Goal: Task Accomplishment & Management: Use online tool/utility

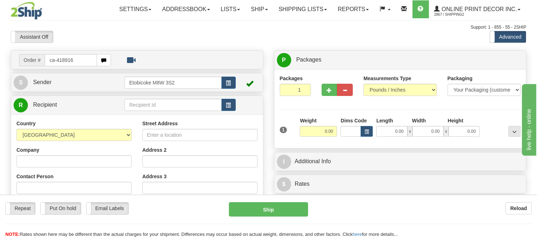
type input "ca-418916"
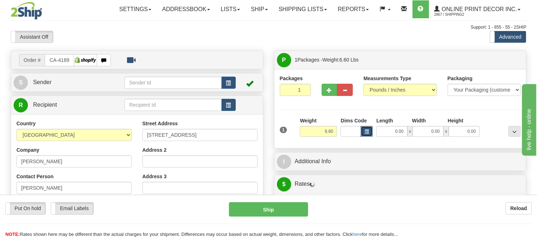
click at [366, 131] on span "button" at bounding box center [366, 132] width 4 height 4
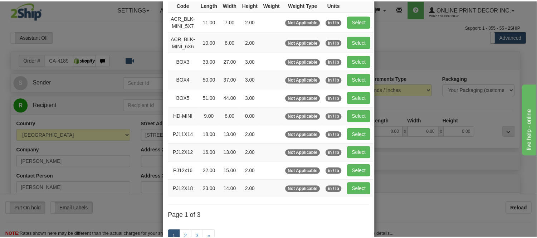
scroll to position [79, 0]
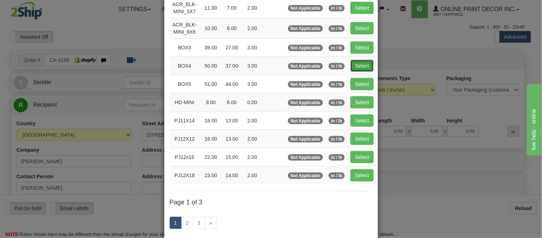
click at [361, 65] on button "Select" at bounding box center [362, 66] width 23 height 12
type input "BOX4"
type input "50.00"
type input "37.00"
type input "3.00"
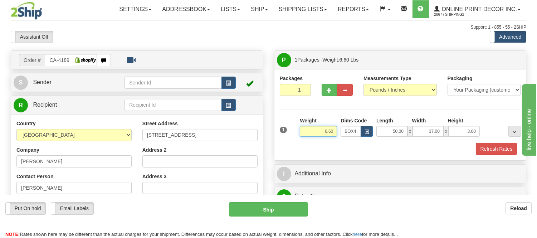
drag, startPoint x: 334, startPoint y: 131, endPoint x: 267, endPoint y: 123, distance: 67.3
click at [267, 50] on div "Order # CA-418916 S" at bounding box center [268, 50] width 526 height 0
type input "16.98"
click at [324, 94] on button "button" at bounding box center [329, 90] width 16 height 12
radio input "true"
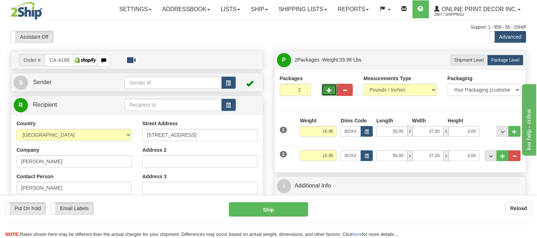
click at [324, 92] on button "button" at bounding box center [329, 90] width 16 height 12
type input "3"
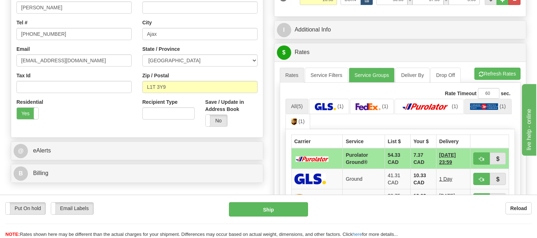
scroll to position [198, 0]
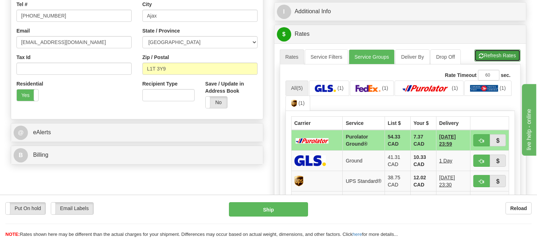
click at [479, 55] on span "button" at bounding box center [481, 56] width 5 height 5
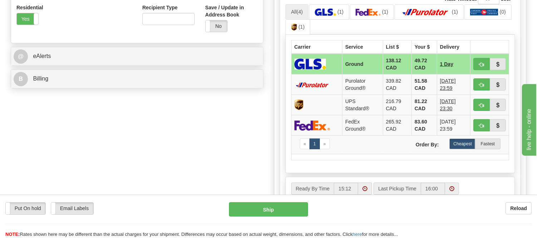
scroll to position [278, 0]
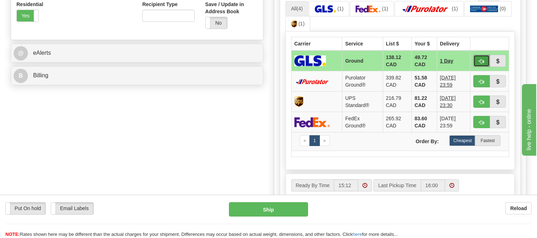
click at [479, 61] on span "button" at bounding box center [481, 61] width 5 height 5
type input "1"
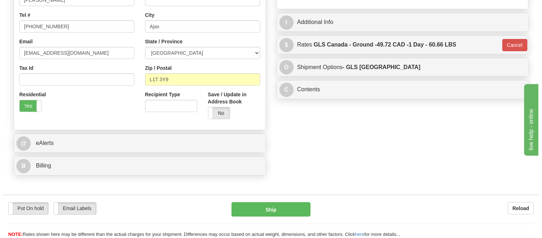
scroll to position [119, 0]
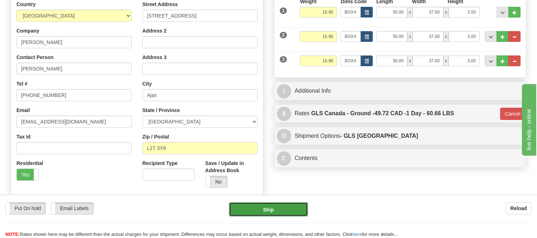
click at [266, 211] on button "Ship" at bounding box center [268, 209] width 79 height 14
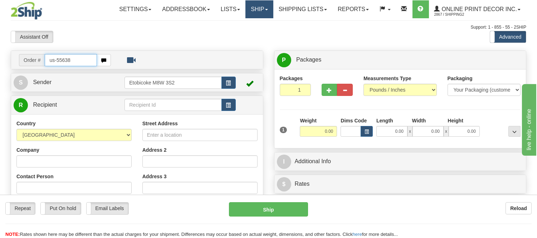
type input "us-55638"
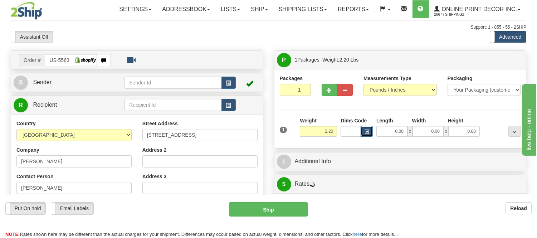
click at [367, 133] on span "button" at bounding box center [366, 132] width 4 height 4
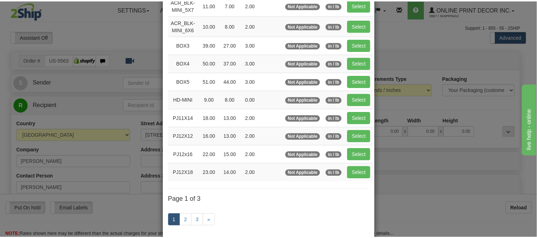
scroll to position [40, 0]
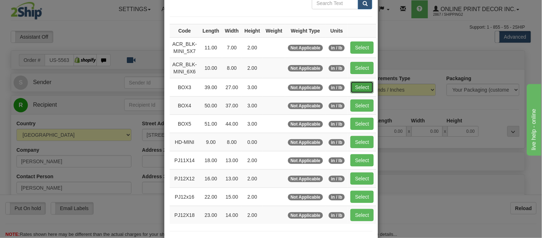
click at [357, 91] on button "Select" at bounding box center [362, 87] width 23 height 12
type input "BOX3"
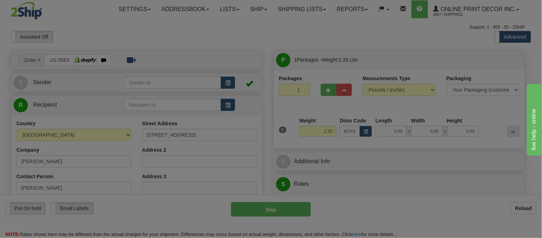
type input "39.00"
type input "27.00"
type input "3.00"
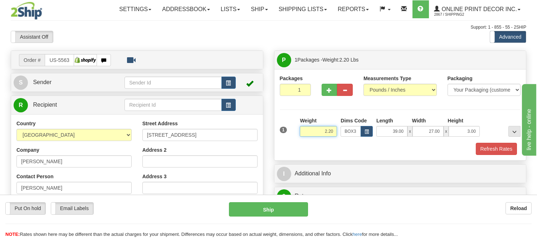
drag, startPoint x: 334, startPoint y: 131, endPoint x: 292, endPoint y: 138, distance: 42.8
click at [292, 138] on div "1 Weight 2.20 Dims Code BOX3" at bounding box center [400, 129] width 245 height 25
type input "8.98"
click at [494, 145] on button "Refresh Rates" at bounding box center [495, 149] width 41 height 12
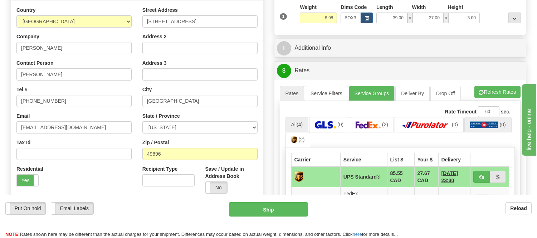
scroll to position [159, 0]
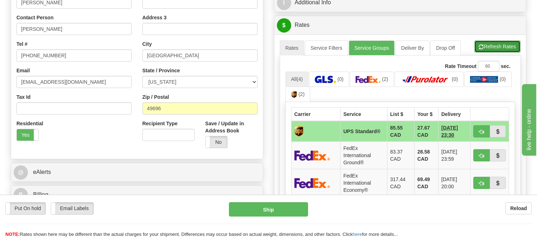
click at [488, 51] on button "Refresh Rates" at bounding box center [497, 46] width 46 height 12
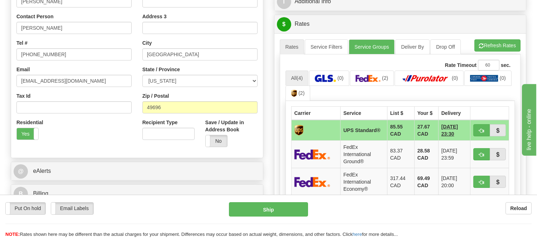
scroll to position [198, 0]
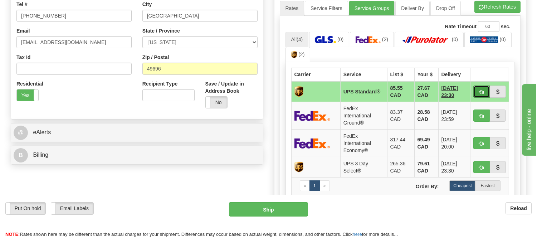
click at [478, 89] on button "button" at bounding box center [481, 91] width 16 height 12
type input "11"
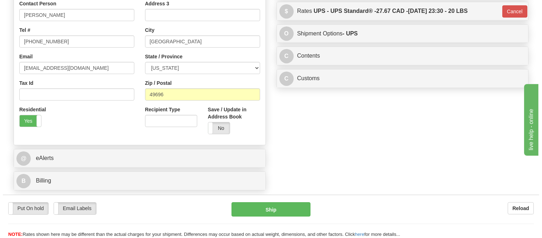
scroll to position [159, 0]
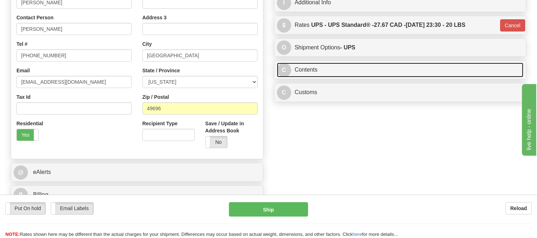
click at [392, 71] on link "C Contents" at bounding box center [400, 70] width 247 height 15
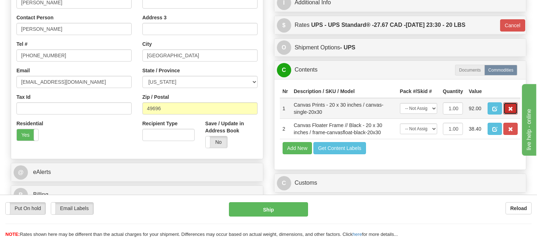
click at [512, 114] on button "button" at bounding box center [510, 108] width 14 height 12
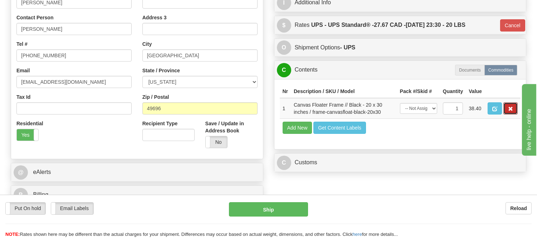
click at [512, 114] on button "button" at bounding box center [510, 108] width 14 height 12
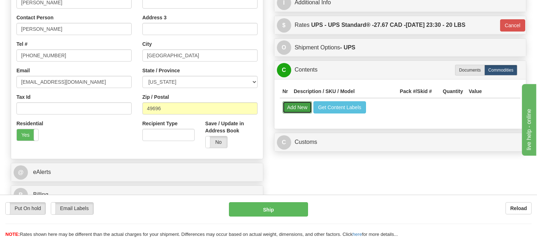
click at [297, 105] on button "Add New" at bounding box center [297, 107] width 30 height 12
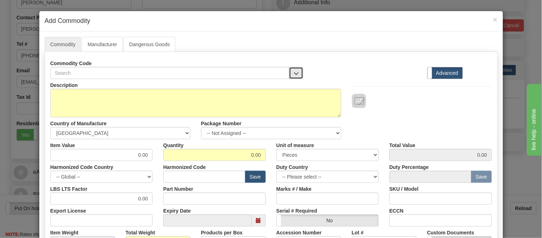
click at [295, 68] on button "button" at bounding box center [296, 73] width 14 height 12
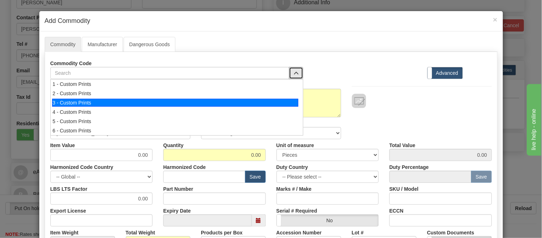
click at [293, 104] on div "3 - Custom Prints" at bounding box center [175, 103] width 246 height 8
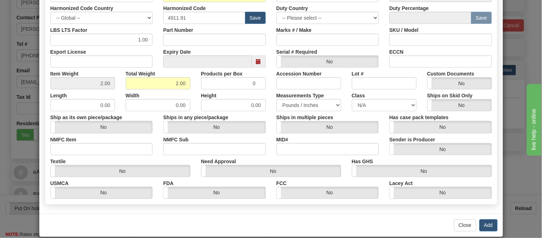
scroll to position [169, 0]
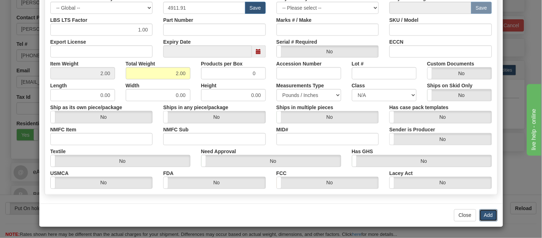
click at [484, 213] on button "Add" at bounding box center [489, 215] width 18 height 12
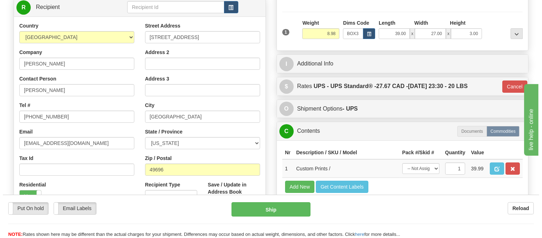
scroll to position [79, 0]
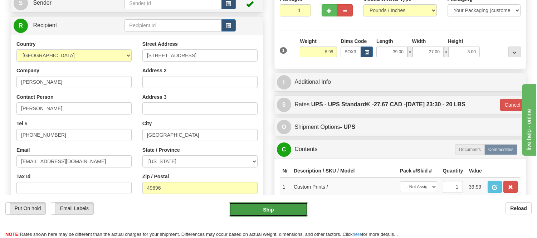
click at [288, 214] on button "Ship" at bounding box center [268, 209] width 79 height 14
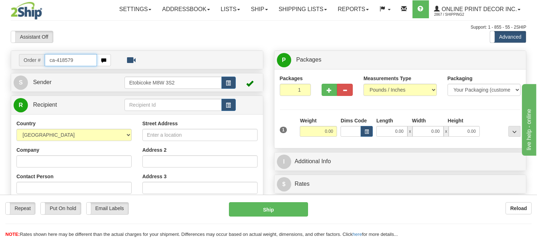
type input "ca-418579"
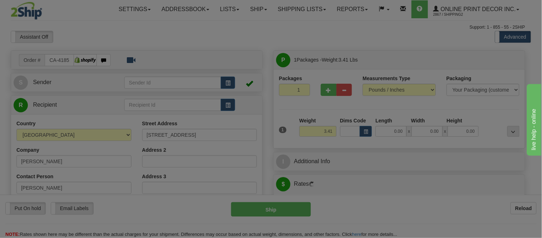
type input "NIAGARA ON THE LAKE"
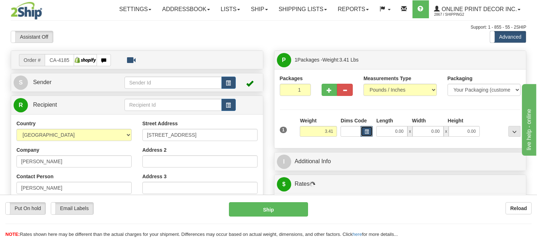
click at [367, 130] on span "button" at bounding box center [366, 132] width 4 height 4
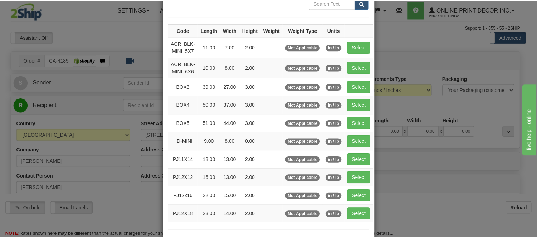
scroll to position [79, 0]
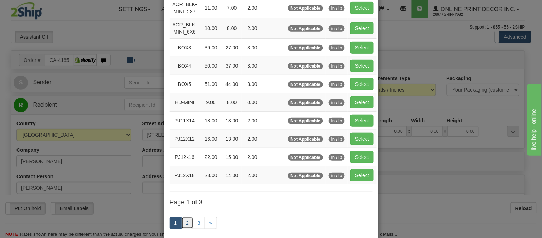
click at [185, 222] on link "2" at bounding box center [187, 223] width 12 height 12
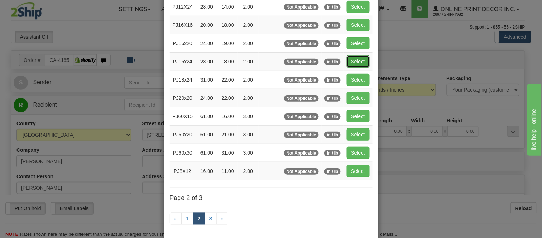
click at [354, 62] on button "Select" at bounding box center [358, 61] width 23 height 12
type input "PJ16x24"
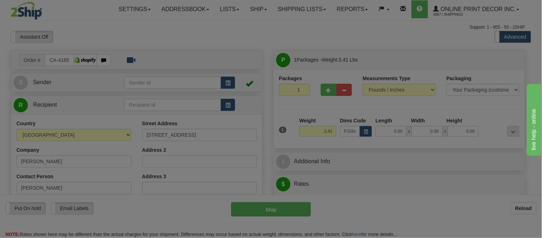
type input "28.00"
type input "18.00"
type input "2.00"
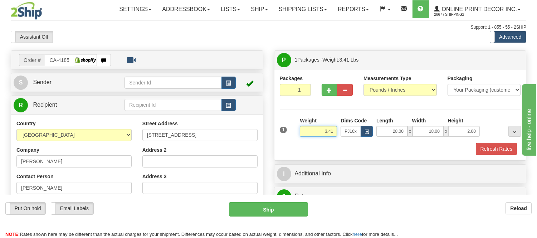
drag, startPoint x: 334, startPoint y: 130, endPoint x: 292, endPoint y: 132, distance: 42.2
click at [292, 132] on div "1 Weight 3.41 Dims Code x x" at bounding box center [400, 129] width 245 height 25
type input "5"
type input "6.98"
click at [481, 150] on button "Refresh Rates" at bounding box center [495, 149] width 41 height 12
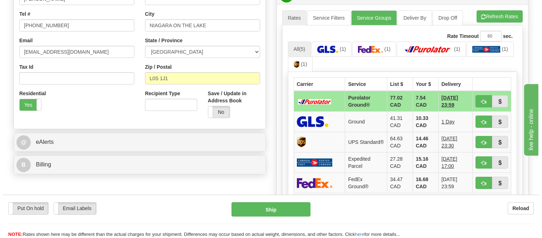
scroll to position [198, 0]
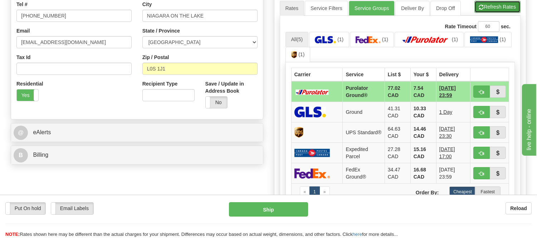
click at [499, 10] on button "Refresh Rates" at bounding box center [497, 7] width 46 height 12
click at [474, 88] on button "button" at bounding box center [481, 91] width 16 height 12
type input "260"
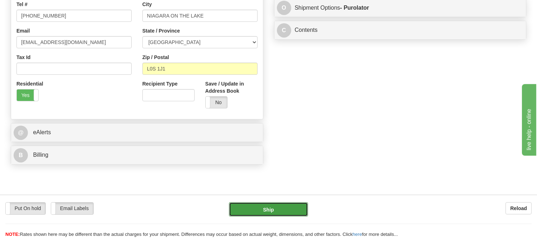
click at [273, 207] on button "Ship" at bounding box center [268, 209] width 79 height 14
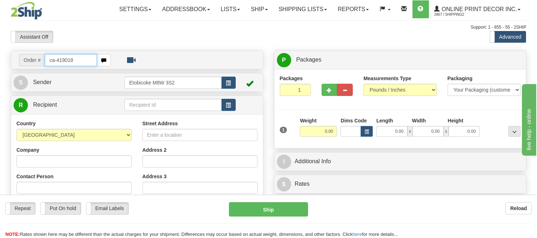
type input "ca-419018"
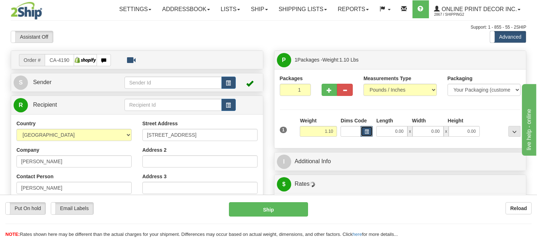
click at [366, 132] on span "button" at bounding box center [366, 132] width 4 height 4
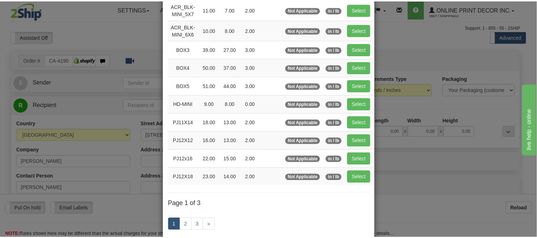
scroll to position [79, 0]
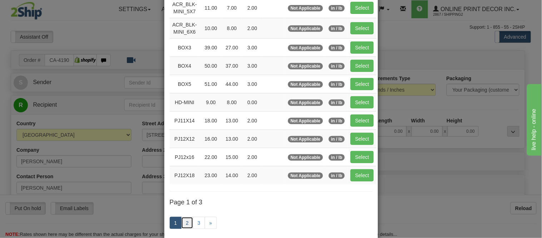
click at [182, 223] on link "2" at bounding box center [187, 223] width 12 height 12
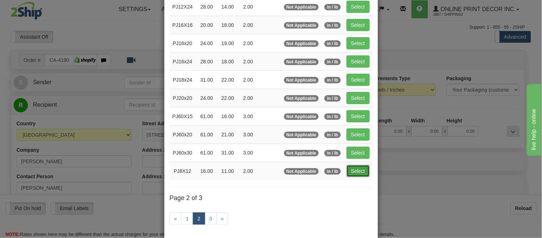
click at [347, 172] on button "Select" at bounding box center [358, 171] width 23 height 12
type input "PJ8X12"
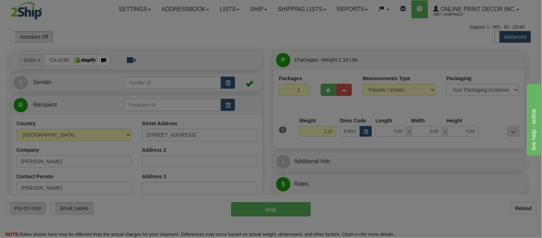
type input "16.00"
type input "11.00"
type input "2.00"
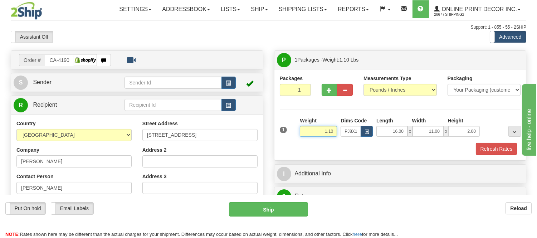
drag, startPoint x: 333, startPoint y: 128, endPoint x: 286, endPoint y: 137, distance: 48.1
click at [286, 137] on div "1 Weight 1.10 Dims Code x x" at bounding box center [400, 129] width 245 height 25
type input "0.98"
click at [489, 152] on button "Refresh Rates" at bounding box center [495, 149] width 41 height 12
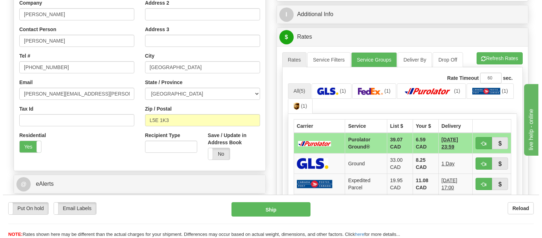
scroll to position [200, 0]
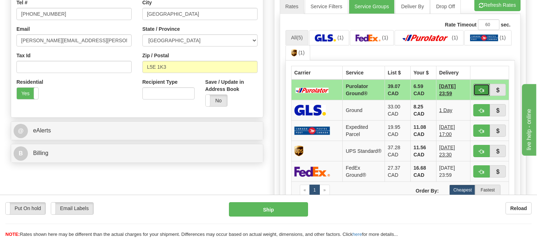
click at [478, 93] on button "button" at bounding box center [481, 90] width 16 height 12
type input "260"
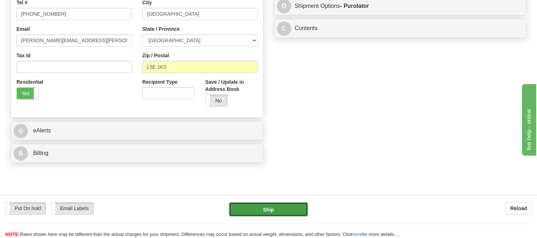
click at [277, 213] on button "Ship" at bounding box center [268, 209] width 79 height 14
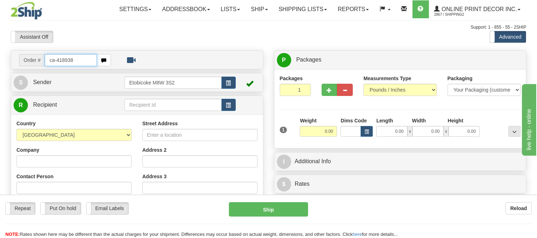
type input "ca-418938"
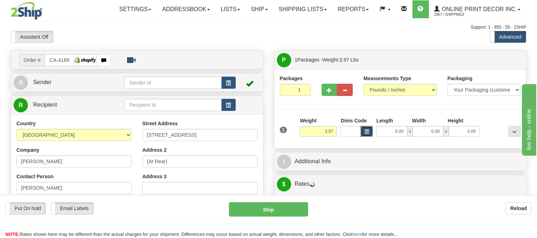
click at [367, 132] on span "button" at bounding box center [366, 132] width 4 height 4
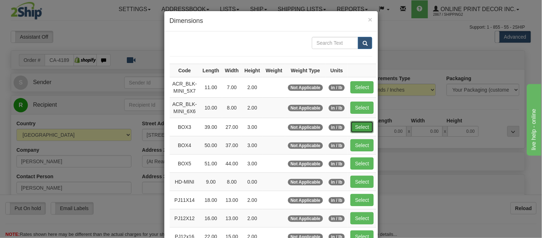
click at [356, 126] on button "Select" at bounding box center [362, 127] width 23 height 12
type input "BOX3"
type input "39.00"
type input "27.00"
type input "3.00"
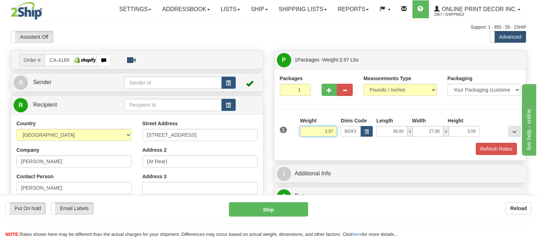
drag, startPoint x: 334, startPoint y: 131, endPoint x: 281, endPoint y: 130, distance: 52.2
click at [281, 130] on div "1 Weight 3.97 Dims Code BOX3" at bounding box center [400, 129] width 245 height 25
type input "8.98"
click at [493, 153] on button "Refresh Rates" at bounding box center [495, 149] width 41 height 12
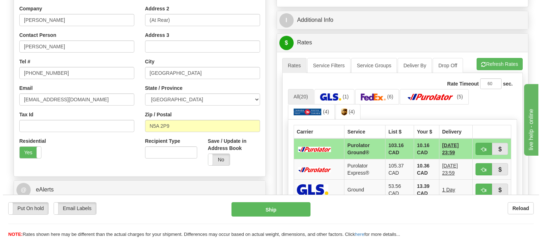
scroll to position [159, 0]
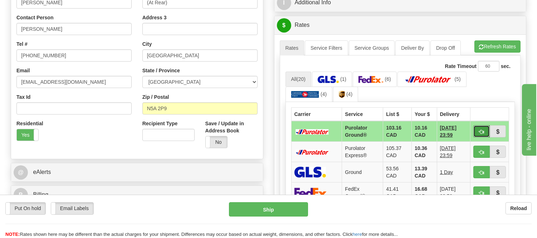
click at [482, 130] on span "button" at bounding box center [481, 131] width 5 height 5
type input "260"
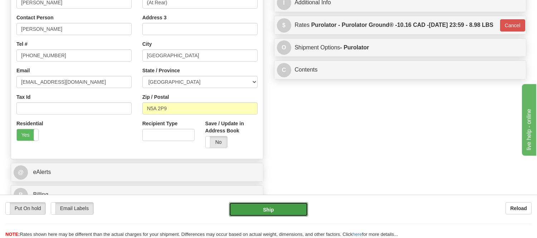
click at [267, 209] on button "Ship" at bounding box center [268, 209] width 79 height 14
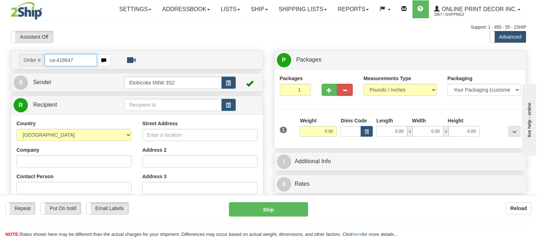
type input "ca-418647"
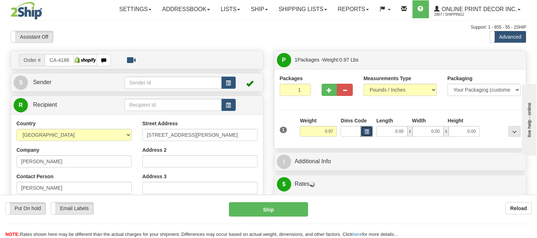
click at [368, 133] on span "button" at bounding box center [366, 132] width 4 height 4
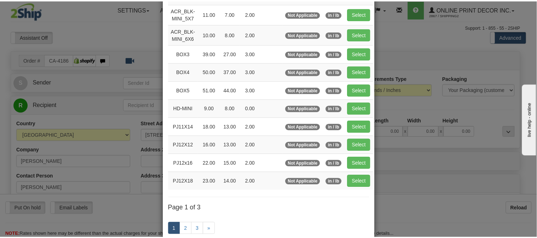
scroll to position [79, 0]
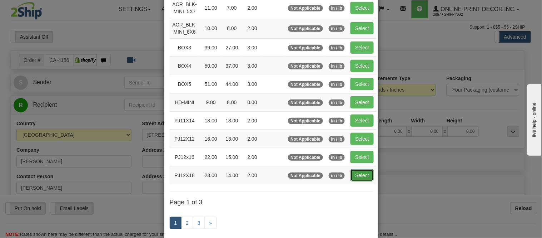
click at [354, 178] on button "Select" at bounding box center [362, 175] width 23 height 12
type input "PJ12X18"
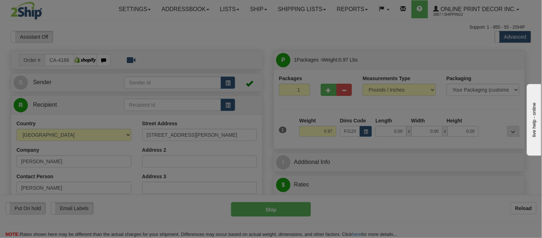
type input "23.00"
type input "14.00"
type input "2.00"
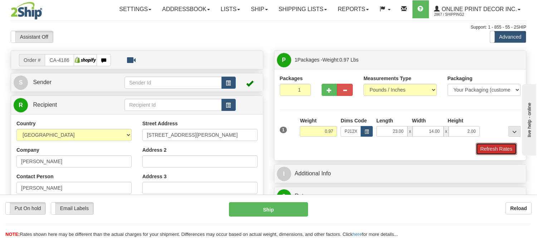
click at [507, 149] on button "Refresh Rates" at bounding box center [495, 149] width 41 height 12
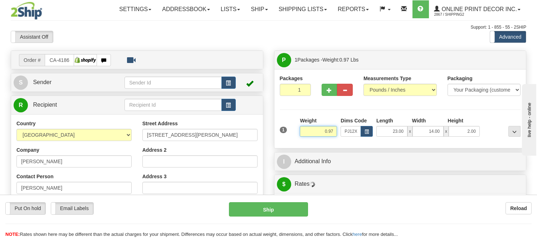
drag, startPoint x: 337, startPoint y: 132, endPoint x: 272, endPoint y: 134, distance: 64.8
type input "1"
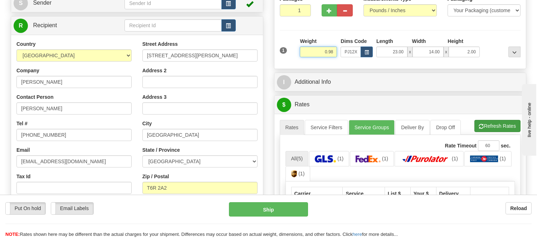
type input "0.98"
click at [493, 127] on li "Refresh Rates Cancel Rating" at bounding box center [497, 126] width 46 height 12
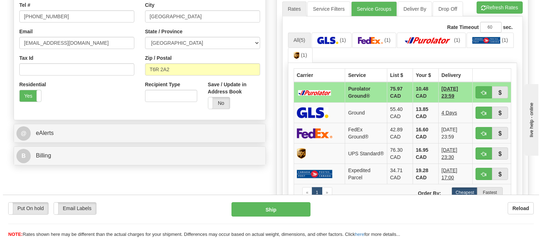
scroll to position [198, 0]
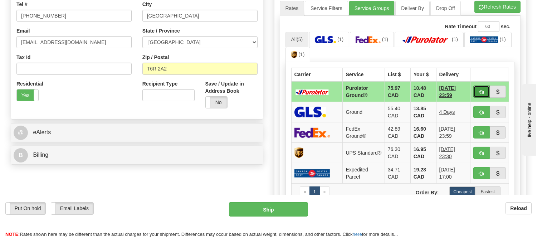
click at [480, 88] on button "button" at bounding box center [481, 91] width 16 height 12
type input "260"
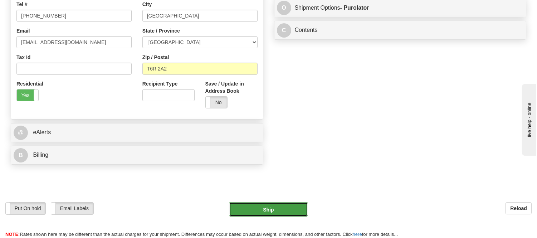
click at [242, 209] on button "Ship" at bounding box center [268, 209] width 79 height 14
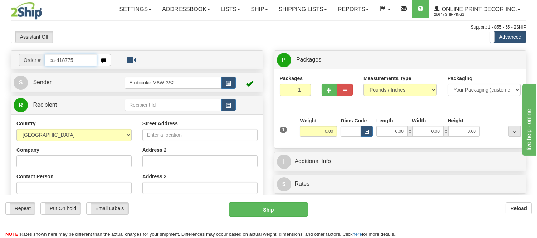
type input "ca-418775"
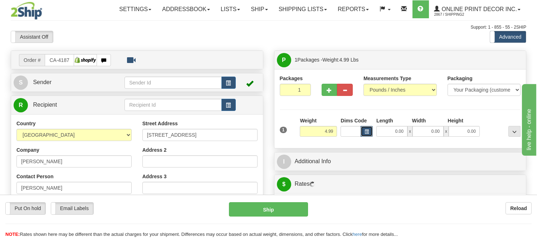
click at [364, 131] on button "button" at bounding box center [366, 131] width 12 height 11
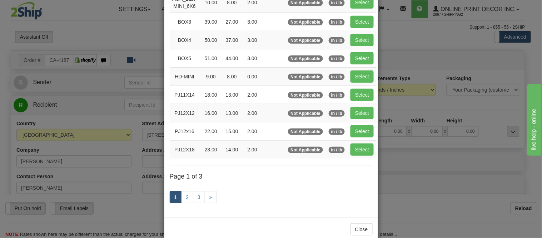
scroll to position [119, 0]
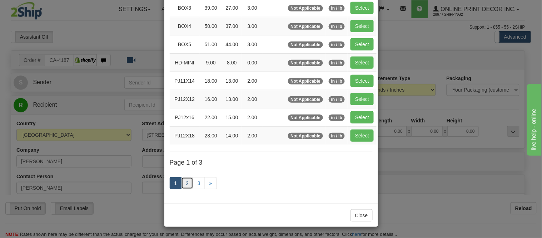
click at [186, 181] on link "2" at bounding box center [187, 183] width 12 height 12
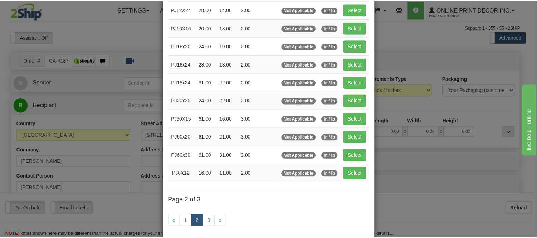
scroll to position [76, 0]
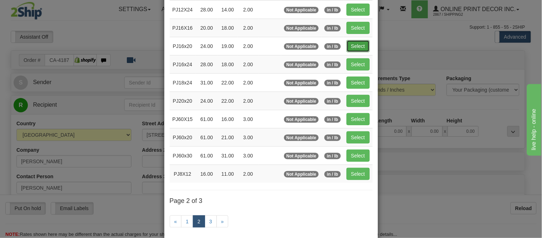
click at [358, 48] on button "Select" at bounding box center [358, 46] width 23 height 12
type input "PJ16x20"
type input "24.00"
type input "19.00"
type input "2.00"
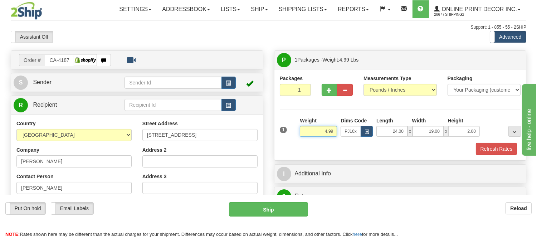
drag, startPoint x: 334, startPoint y: 130, endPoint x: 303, endPoint y: 136, distance: 31.6
click at [303, 136] on input "4.99" at bounding box center [318, 131] width 37 height 11
type input "3.98"
click at [508, 148] on button "Refresh Rates" at bounding box center [495, 149] width 41 height 12
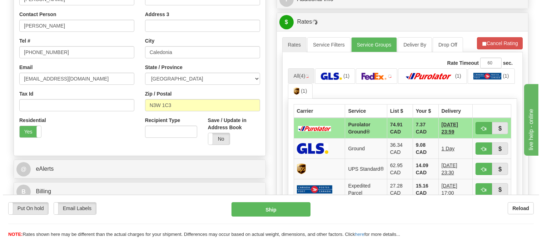
scroll to position [167, 0]
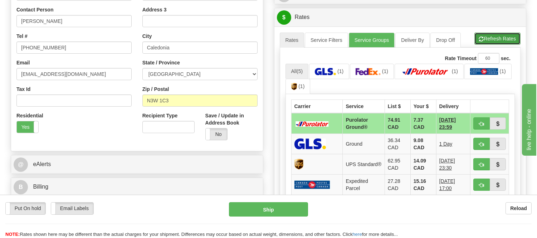
click at [496, 39] on button "Refresh Rates" at bounding box center [497, 39] width 46 height 12
click at [479, 122] on span "button" at bounding box center [481, 124] width 5 height 5
type input "260"
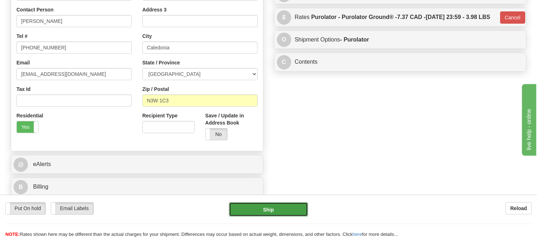
click at [288, 216] on button "Ship" at bounding box center [268, 209] width 79 height 14
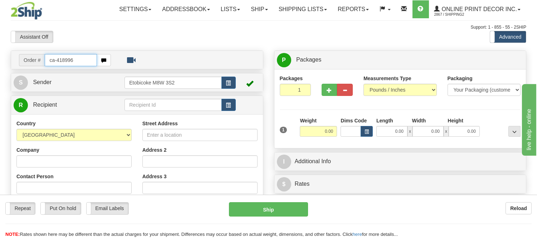
type input "ca-418996"
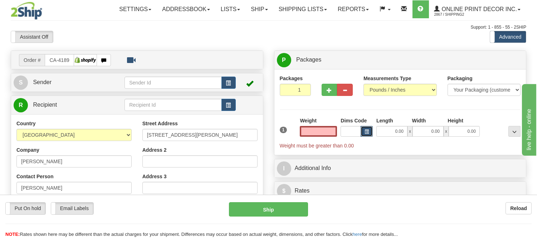
type input "0.00"
click at [371, 131] on button "button" at bounding box center [366, 131] width 12 height 11
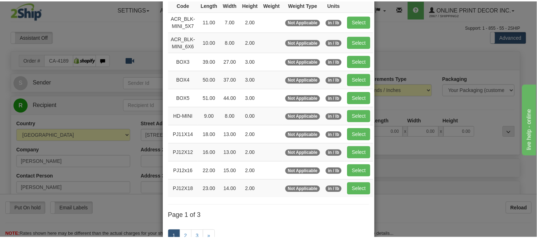
scroll to position [79, 0]
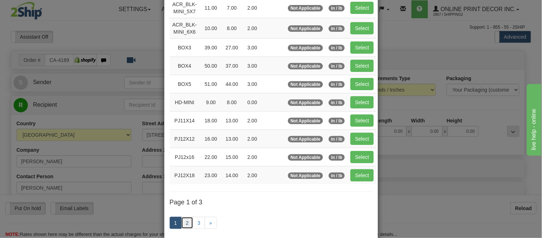
click at [187, 222] on link "2" at bounding box center [187, 223] width 12 height 12
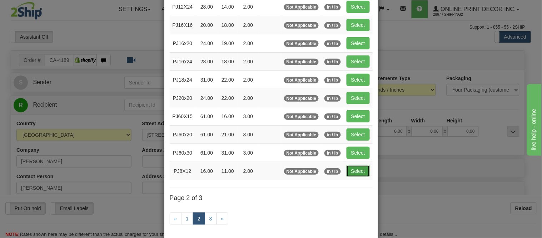
click at [347, 175] on button "Select" at bounding box center [358, 171] width 23 height 12
type input "PJ8X12"
type input "16.00"
type input "11.00"
type input "2.00"
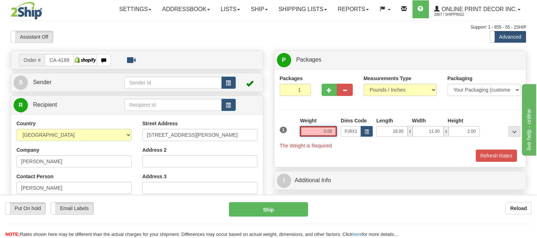
drag, startPoint x: 331, startPoint y: 129, endPoint x: 279, endPoint y: 130, distance: 51.5
click at [279, 130] on div "1 Weight 0.00 Dims Code x x" at bounding box center [400, 133] width 245 height 32
type input "0"
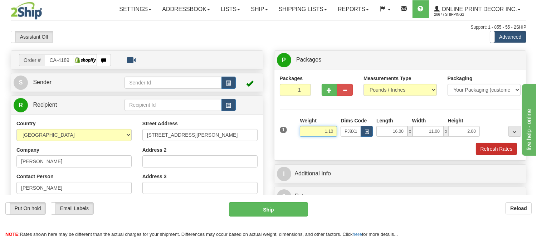
type input "1.10"
click at [484, 145] on button "Refresh Rates" at bounding box center [495, 149] width 41 height 12
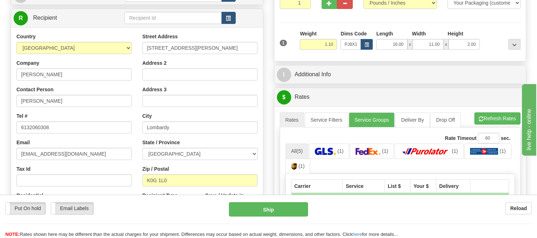
scroll to position [117, 0]
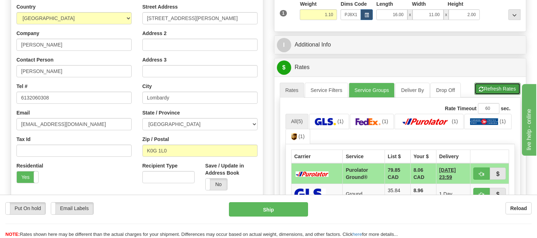
click at [491, 85] on button "Refresh Rates" at bounding box center [497, 89] width 46 height 12
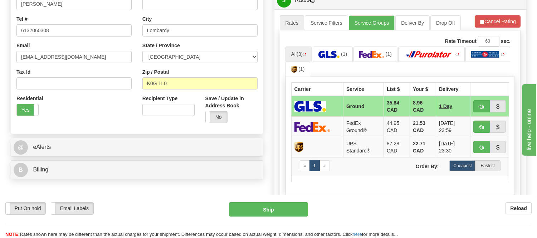
scroll to position [196, 0]
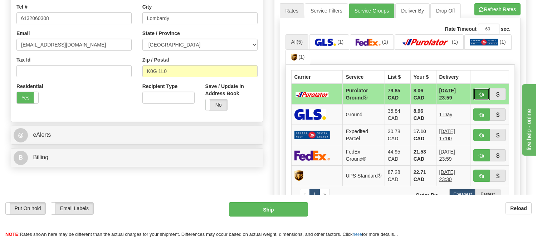
click at [483, 97] on button "button" at bounding box center [481, 94] width 16 height 12
type input "260"
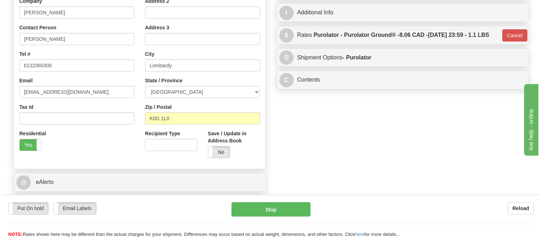
scroll to position [77, 0]
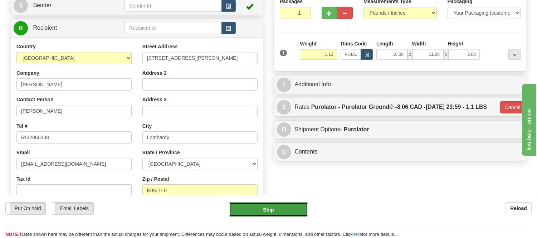
click at [291, 210] on button "Ship" at bounding box center [268, 209] width 79 height 14
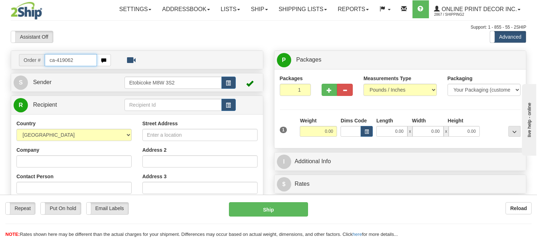
type input "ca-419062"
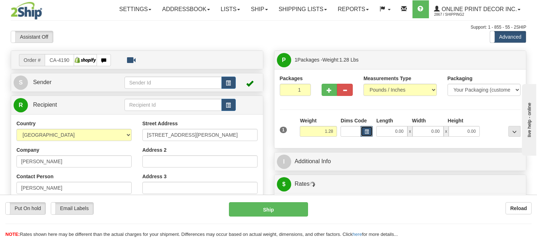
click at [362, 132] on button "button" at bounding box center [366, 131] width 12 height 11
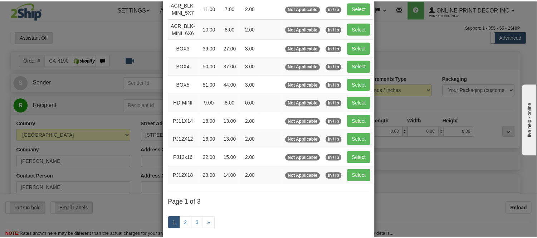
scroll to position [79, 0]
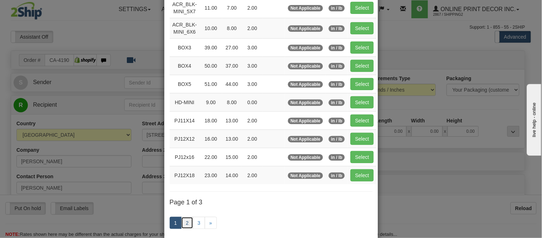
click at [182, 228] on link "2" at bounding box center [187, 223] width 12 height 12
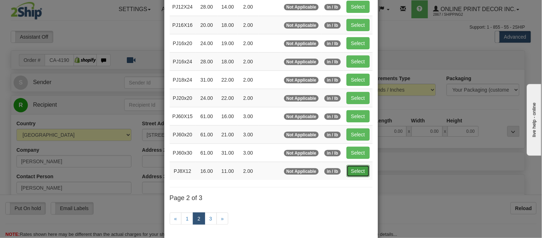
click at [355, 173] on button "Select" at bounding box center [358, 171] width 23 height 12
type input "PJ8X12"
type input "16.00"
type input "11.00"
type input "2.00"
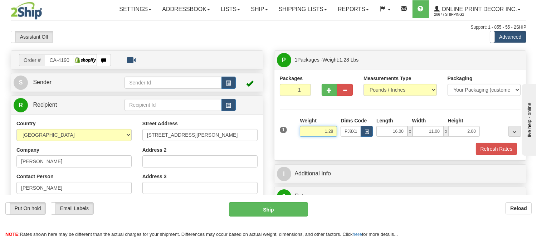
drag, startPoint x: 333, startPoint y: 129, endPoint x: 289, endPoint y: 133, distance: 44.2
click at [289, 133] on div "1 Weight 1.28 Dims Code x x" at bounding box center [400, 129] width 245 height 25
type input "0.77"
click at [495, 150] on button "Refresh Rates" at bounding box center [495, 149] width 41 height 12
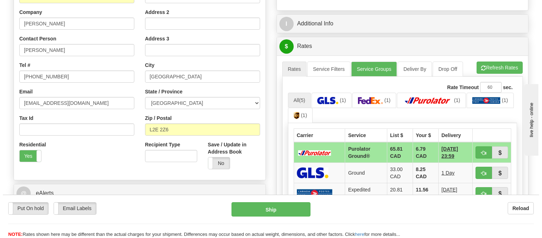
scroll to position [156, 0]
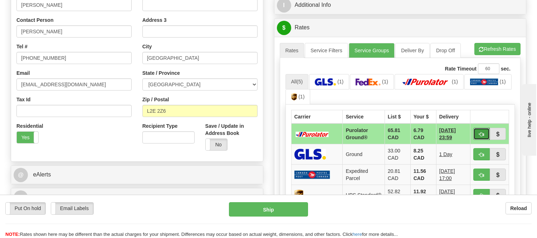
click at [474, 132] on button "button" at bounding box center [481, 134] width 16 height 12
type input "260"
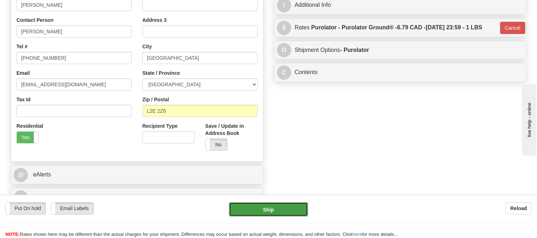
click at [266, 209] on button "Ship" at bounding box center [268, 209] width 79 height 14
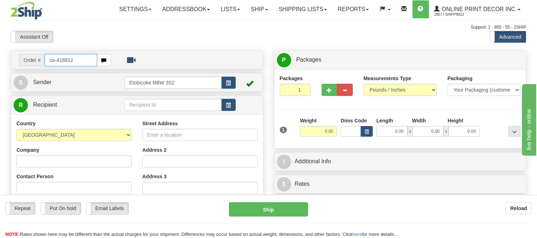
type input "ca-418812"
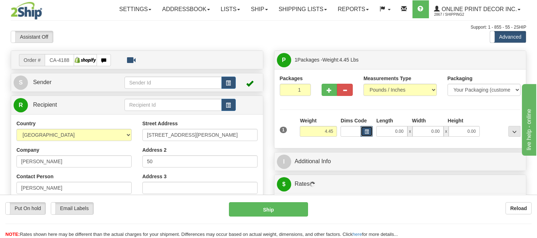
click at [364, 129] on button "button" at bounding box center [366, 131] width 12 height 11
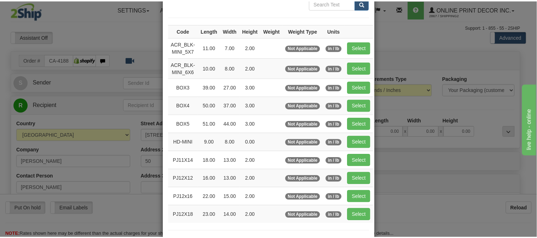
scroll to position [79, 0]
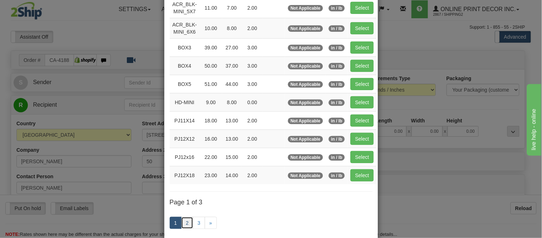
click at [183, 220] on link "2" at bounding box center [187, 223] width 12 height 12
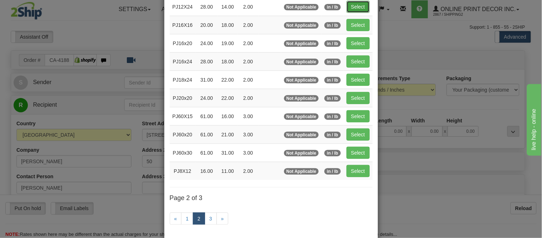
click at [347, 2] on button "Select" at bounding box center [358, 7] width 23 height 12
type input "PJ12X24"
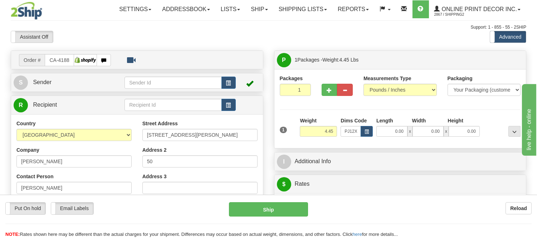
type input "28.00"
type input "14.00"
type input "2.00"
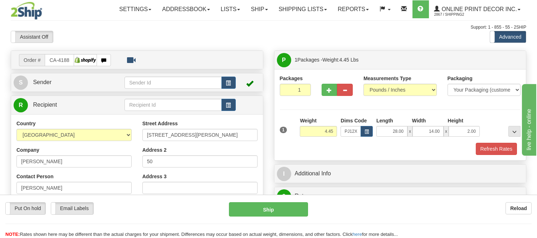
scroll to position [40, 0]
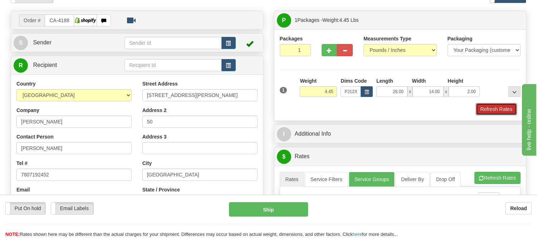
click at [488, 105] on button "Refresh Rates" at bounding box center [495, 109] width 41 height 12
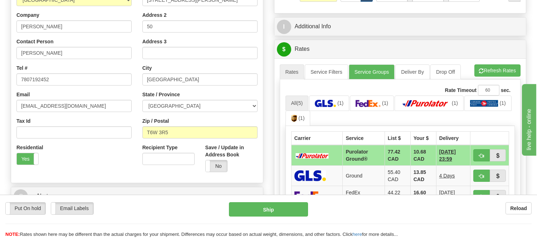
scroll to position [159, 0]
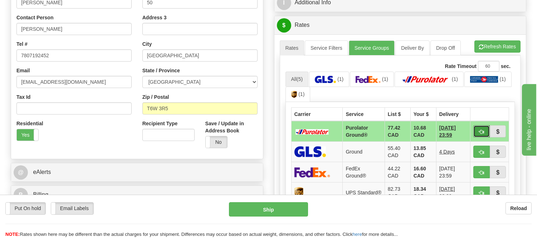
click at [477, 129] on button "button" at bounding box center [481, 131] width 16 height 12
type input "260"
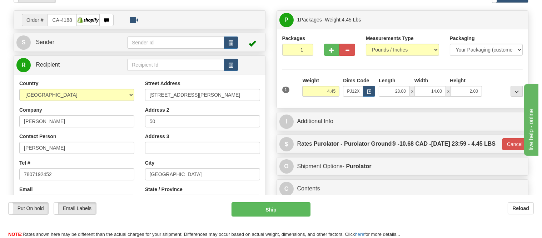
scroll to position [40, 0]
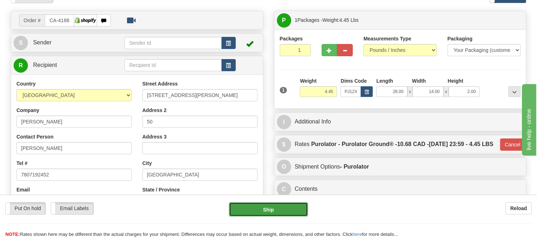
click at [267, 212] on button "Ship" at bounding box center [268, 209] width 79 height 14
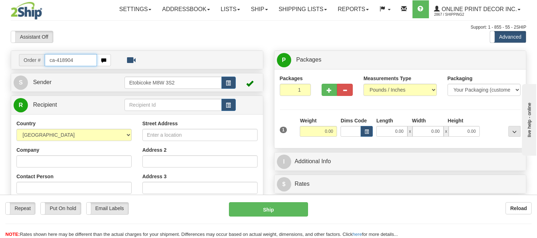
type input "ca-418904"
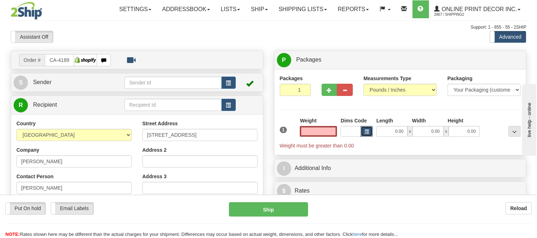
type input "0.00"
click at [367, 130] on span "button" at bounding box center [366, 132] width 4 height 4
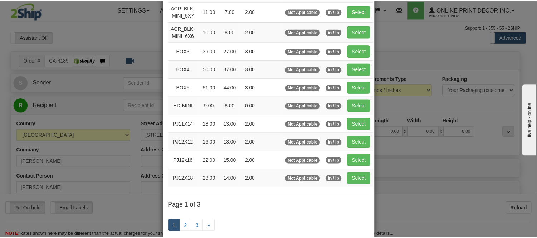
scroll to position [79, 0]
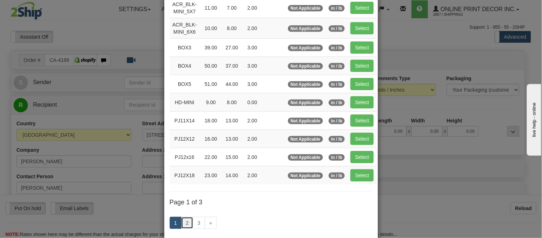
click at [184, 224] on link "2" at bounding box center [187, 223] width 12 height 12
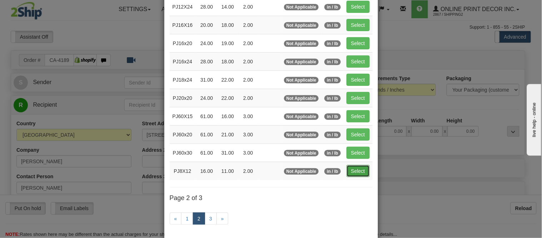
click at [355, 170] on button "Select" at bounding box center [358, 171] width 23 height 12
type input "PJ8X12"
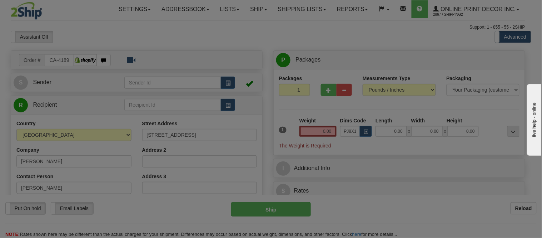
type input "16.00"
type input "11.00"
type input "2.00"
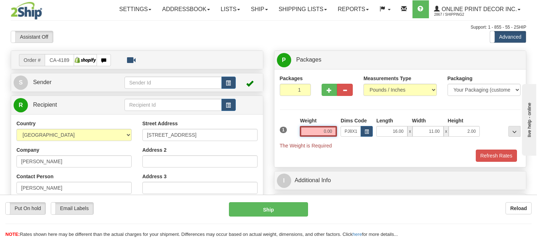
drag, startPoint x: 334, startPoint y: 130, endPoint x: 291, endPoint y: 137, distance: 42.7
click at [291, 137] on div "1 Weight 0.00 Dims Code x x" at bounding box center [400, 133] width 245 height 32
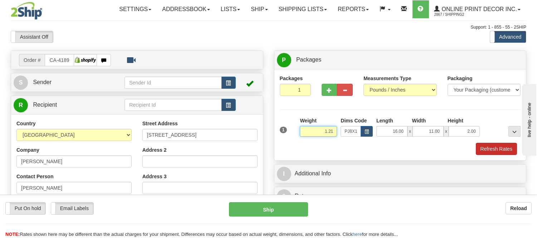
type input "1.21"
click at [495, 143] on div "1 Weight 1.21 Dims Code PJ8X12 Length Width Height x x" at bounding box center [400, 136] width 241 height 38
click at [495, 144] on button "Refresh Rates" at bounding box center [495, 149] width 41 height 12
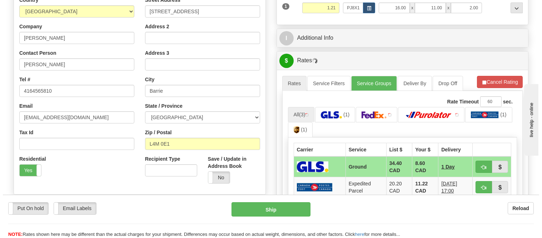
scroll to position [159, 0]
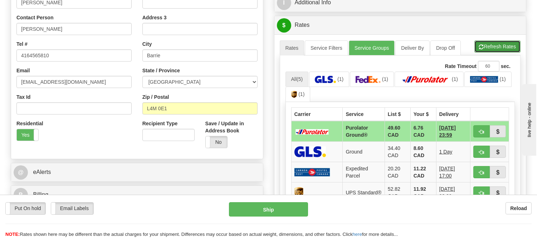
click at [487, 44] on button "Refresh Rates" at bounding box center [497, 46] width 46 height 12
click at [481, 128] on button "button" at bounding box center [481, 131] width 16 height 12
type input "260"
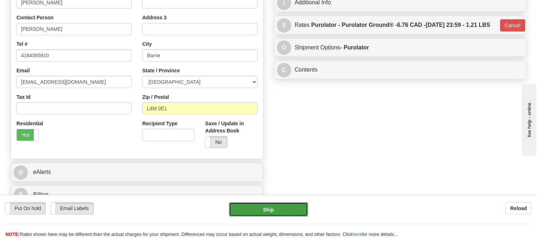
click at [254, 208] on button "Ship" at bounding box center [268, 209] width 79 height 14
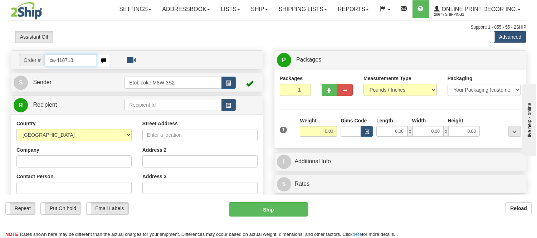
type input "ca-418718"
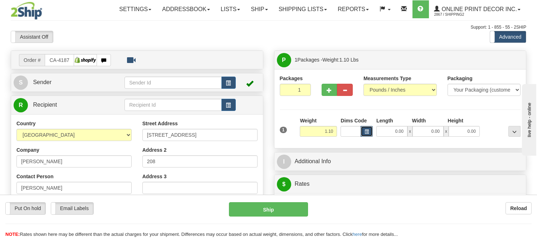
click at [369, 130] on button "button" at bounding box center [366, 131] width 12 height 11
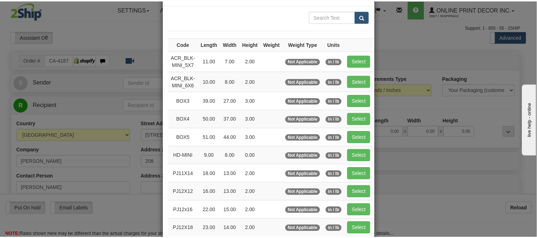
scroll to position [40, 0]
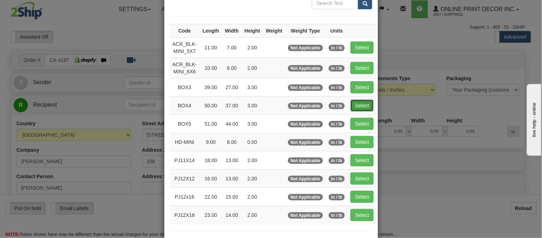
click at [360, 104] on button "Select" at bounding box center [362, 105] width 23 height 12
type input "BOX4"
type input "50.00"
type input "37.00"
type input "3.00"
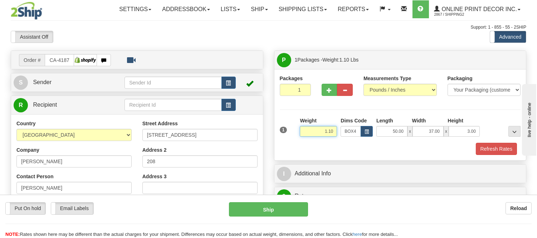
drag, startPoint x: 334, startPoint y: 130, endPoint x: 288, endPoint y: 137, distance: 45.5
click at [288, 137] on div "1 Weight 1.10 Dims Code BOX4" at bounding box center [400, 129] width 245 height 25
type input "14.98"
click at [496, 151] on button "Refresh Rates" at bounding box center [495, 149] width 41 height 12
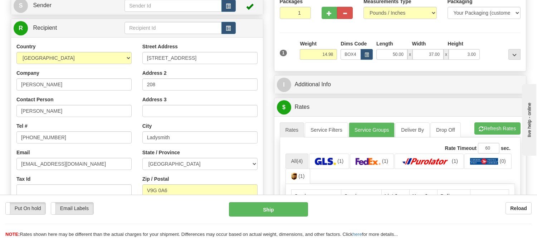
scroll to position [117, 0]
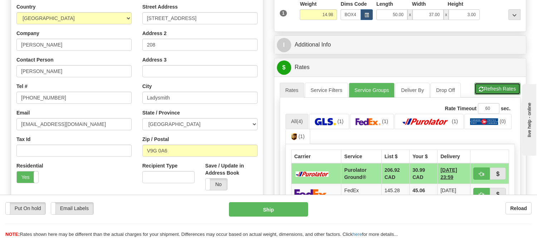
click at [478, 92] on button "Refresh Rates" at bounding box center [497, 89] width 46 height 12
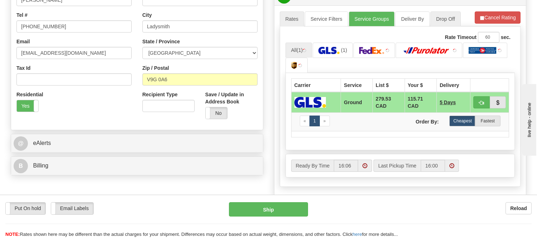
scroll to position [196, 0]
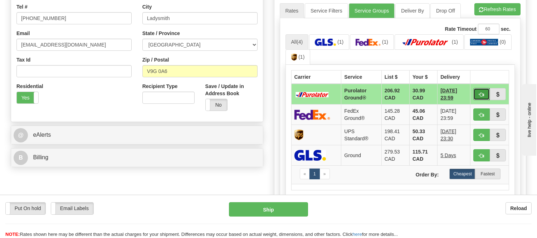
click at [478, 92] on button "button" at bounding box center [481, 94] width 16 height 12
type input "260"
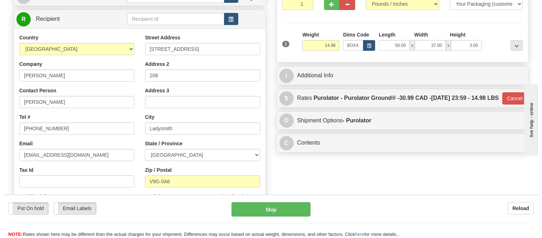
scroll to position [77, 0]
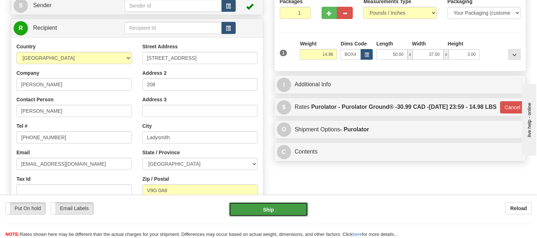
click at [282, 206] on button "Ship" at bounding box center [268, 209] width 79 height 14
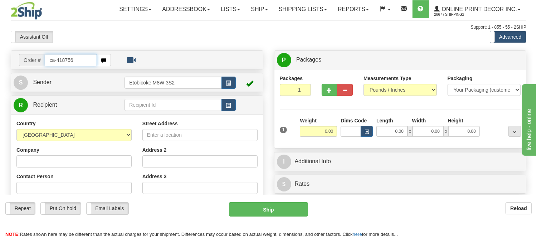
type input "ca-418756"
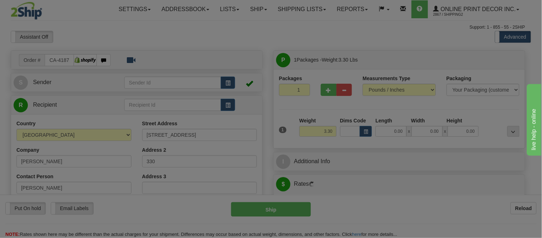
type input "[PERSON_NAME]"
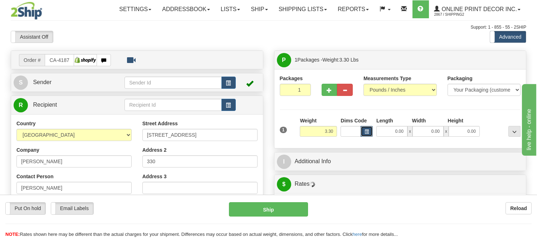
click at [367, 133] on span "button" at bounding box center [366, 132] width 4 height 4
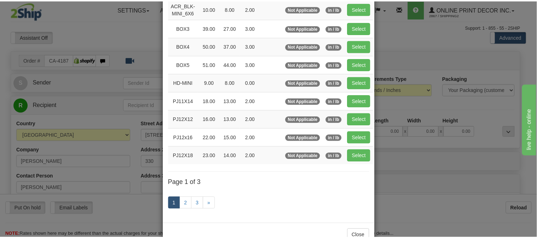
scroll to position [119, 0]
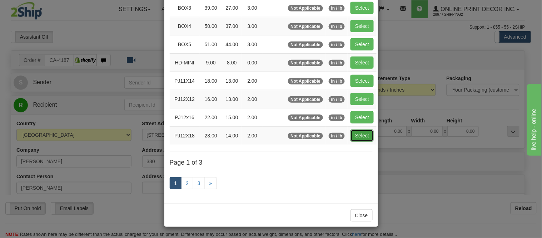
click at [354, 139] on button "Select" at bounding box center [362, 135] width 23 height 12
type input "PJ12X18"
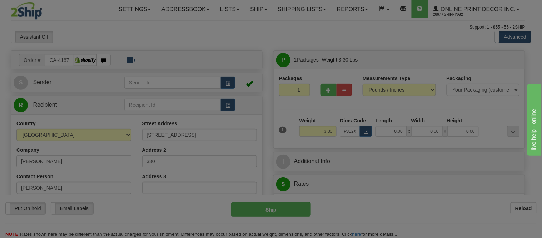
type input "23.00"
type input "14.00"
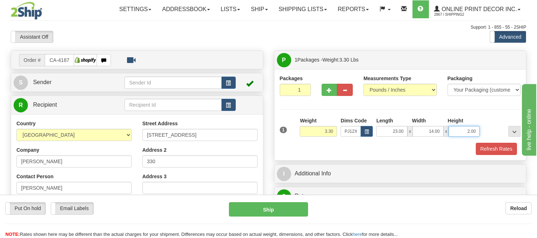
drag, startPoint x: 456, startPoint y: 136, endPoint x: 447, endPoint y: 137, distance: 8.9
click at [447, 137] on div "23.00 x 14.00 x 2.00" at bounding box center [427, 131] width 103 height 11
type input "4"
click button "Delete" at bounding box center [0, 0] width 0 height 0
type input "6.00"
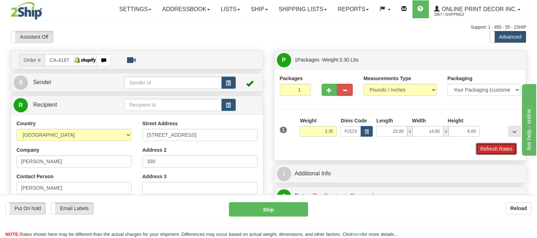
click at [502, 153] on button "Refresh Rates" at bounding box center [495, 149] width 41 height 12
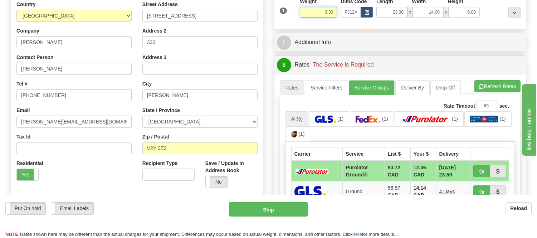
drag, startPoint x: 334, startPoint y: 11, endPoint x: 288, endPoint y: 15, distance: 45.5
click at [288, 15] on div "1 Weight 3.30 Dims Code x x" at bounding box center [400, 10] width 245 height 25
click button "Delete" at bounding box center [0, 0] width 0 height 0
type input "4.00"
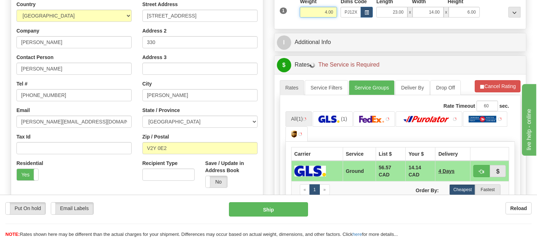
scroll to position [159, 0]
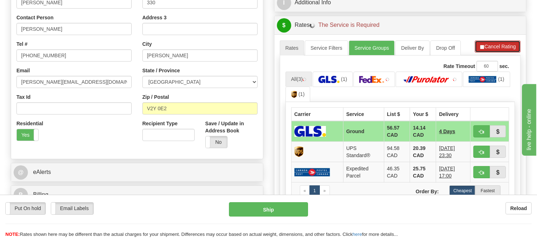
click at [496, 48] on button "Cancel Rating" at bounding box center [497, 46] width 46 height 12
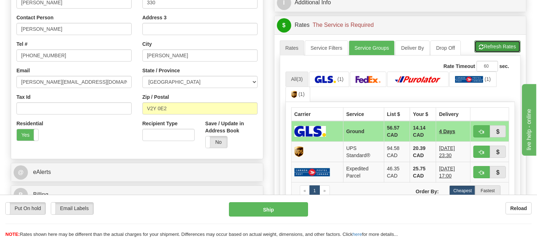
click at [496, 48] on button "Refresh Rates" at bounding box center [497, 46] width 46 height 12
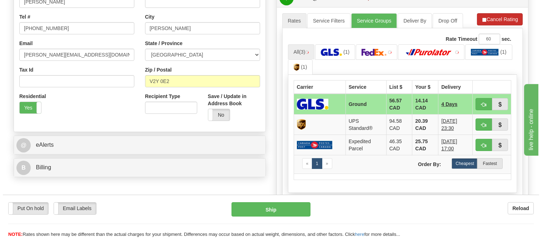
scroll to position [198, 0]
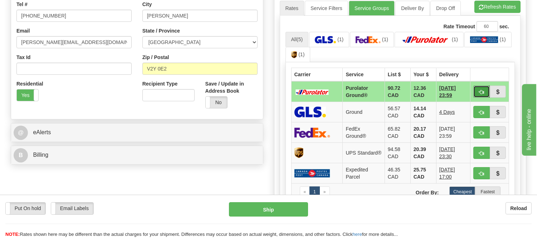
click at [484, 86] on button "button" at bounding box center [481, 91] width 16 height 12
type input "260"
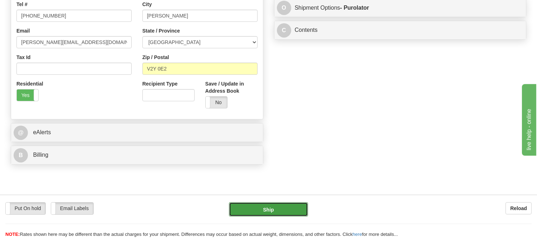
click at [271, 208] on button "Ship" at bounding box center [268, 209] width 79 height 14
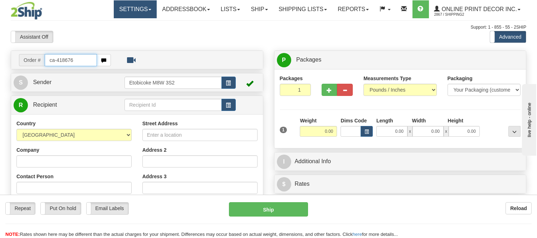
type input "ca-418676"
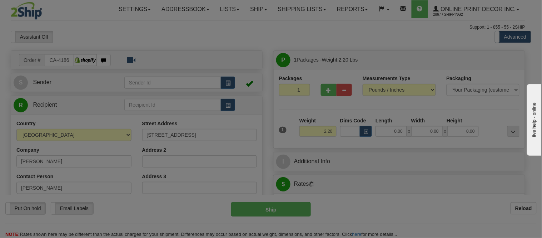
type input "ORLEANS"
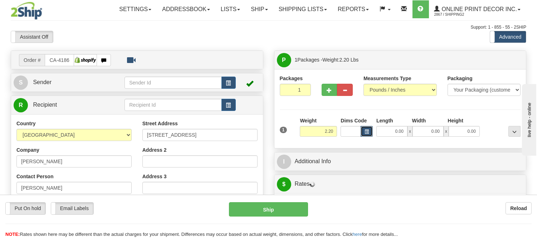
click at [368, 134] on span "button" at bounding box center [366, 132] width 4 height 4
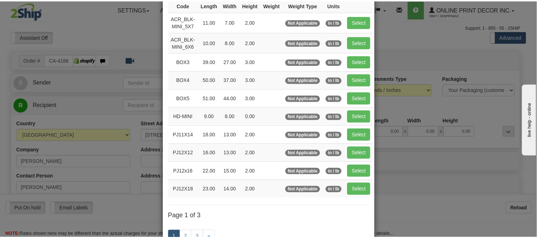
scroll to position [79, 0]
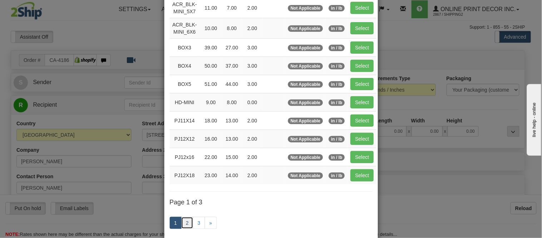
click at [187, 223] on link "2" at bounding box center [187, 223] width 12 height 12
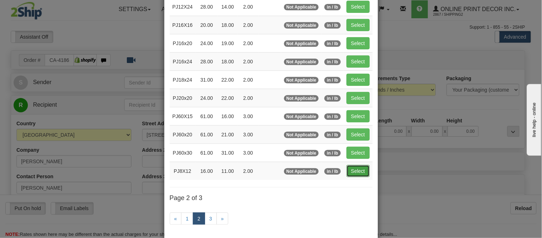
click at [349, 171] on button "Select" at bounding box center [358, 171] width 23 height 12
type input "PJ8X12"
type input "16.00"
type input "11.00"
type input "2.00"
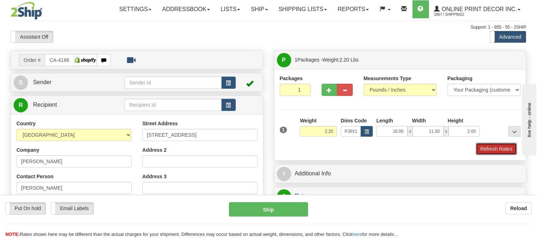
click at [476, 149] on button "Refresh Rates" at bounding box center [495, 149] width 41 height 12
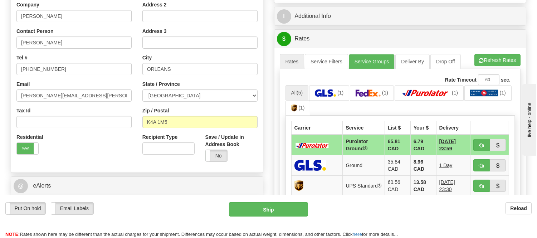
scroll to position [159, 0]
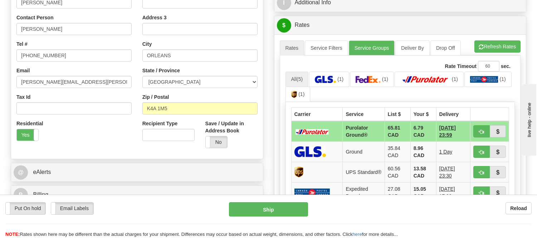
click at [503, 54] on ul "Rates Service Filters Service Groups Deliver By Drop Off Pickup Refresh Rates C…" at bounding box center [400, 47] width 241 height 15
click at [504, 49] on button "Refresh Rates" at bounding box center [497, 46] width 46 height 12
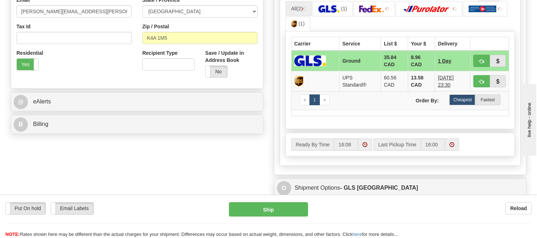
scroll to position [238, 0]
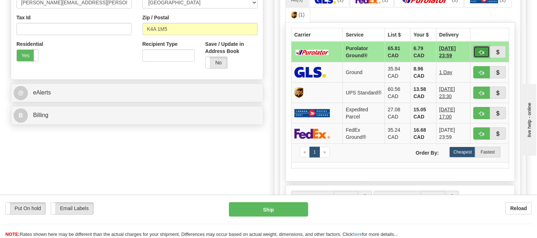
click at [477, 46] on button "button" at bounding box center [481, 52] width 16 height 12
type input "260"
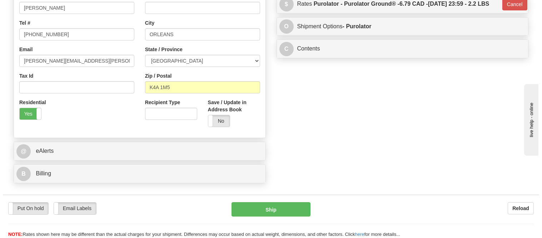
scroll to position [119, 0]
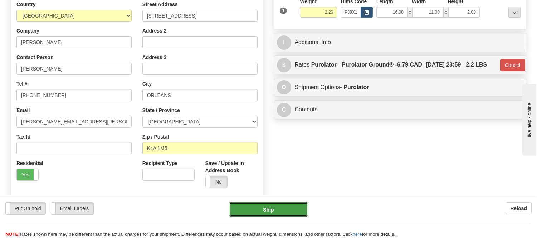
click at [280, 204] on button "Ship" at bounding box center [268, 209] width 79 height 14
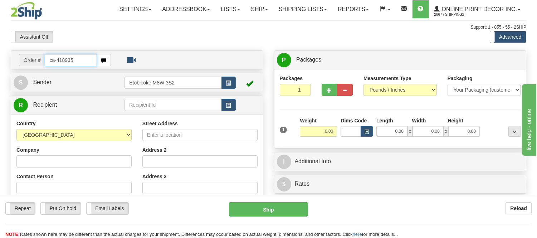
type input "ca-418935"
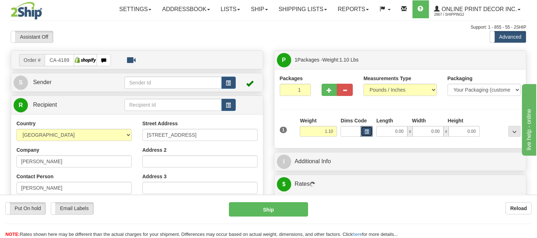
click at [368, 128] on button "button" at bounding box center [366, 131] width 12 height 11
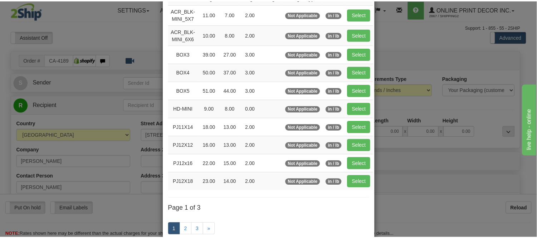
scroll to position [79, 0]
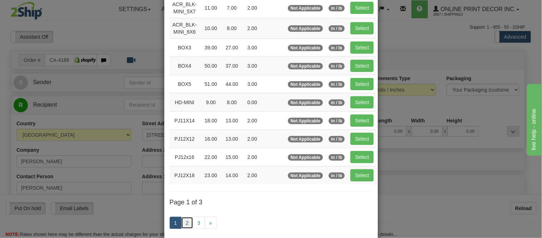
click at [181, 226] on link "2" at bounding box center [187, 223] width 12 height 12
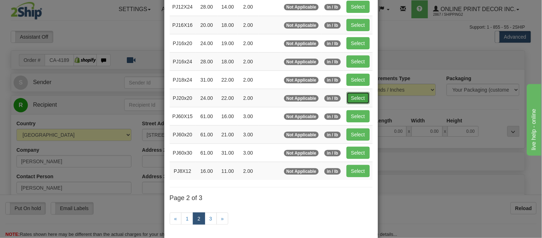
click at [349, 98] on button "Select" at bounding box center [358, 98] width 23 height 12
type input "PJ20x20"
type input "24.00"
type input "22.00"
type input "2.00"
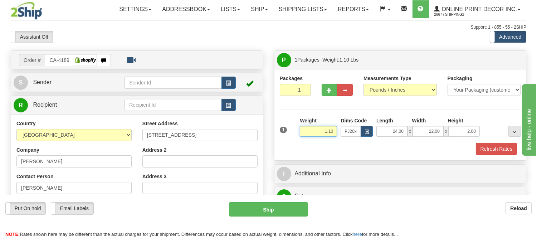
drag, startPoint x: 334, startPoint y: 131, endPoint x: 279, endPoint y: 123, distance: 55.3
click at [279, 123] on div "1 Weight 1.10 Dims Code x x" at bounding box center [400, 129] width 245 height 25
click button "Delete" at bounding box center [0, 0] width 0 height 0
type input "3.00"
click at [491, 156] on div "Packages 1 1 Measurements Type" at bounding box center [400, 114] width 252 height 91
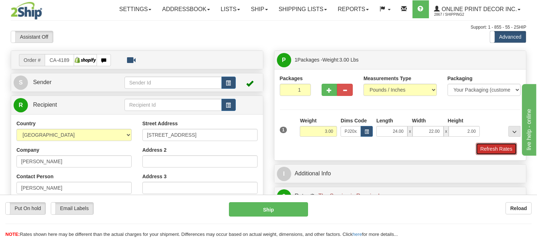
click at [492, 154] on button "Refresh Rates" at bounding box center [495, 149] width 41 height 12
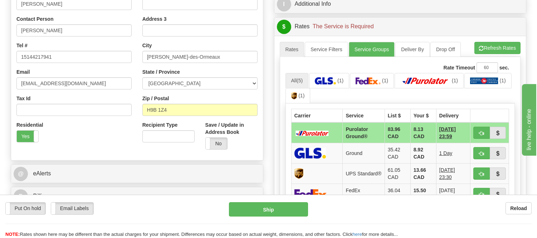
scroll to position [168, 0]
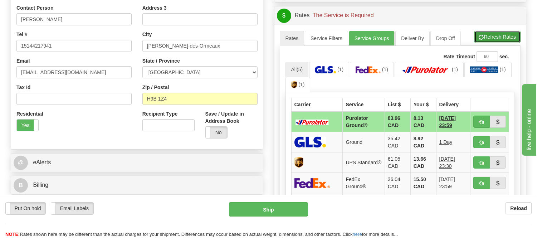
click at [480, 39] on span "button" at bounding box center [481, 37] width 5 height 5
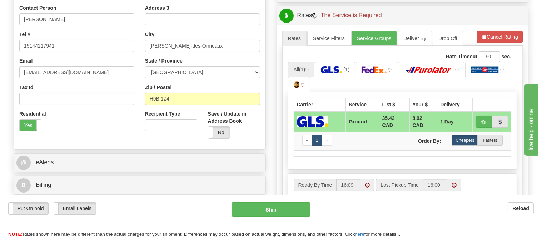
scroll to position [208, 0]
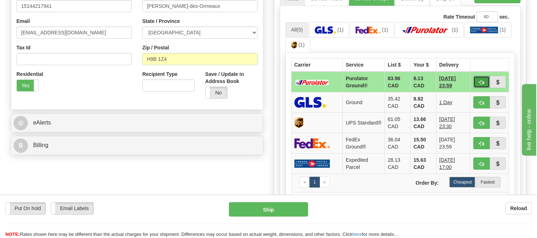
click at [479, 81] on span "button" at bounding box center [481, 82] width 5 height 5
type input "260"
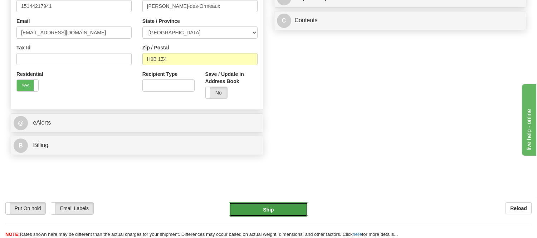
click at [274, 204] on button "Ship" at bounding box center [268, 209] width 79 height 14
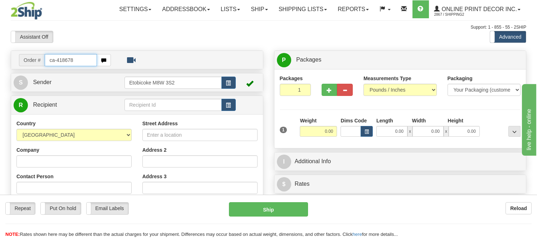
type input "ca-418678"
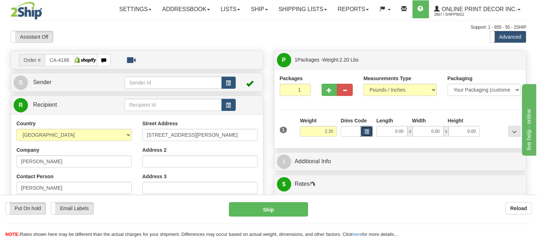
click at [365, 134] on span "button" at bounding box center [366, 132] width 4 height 4
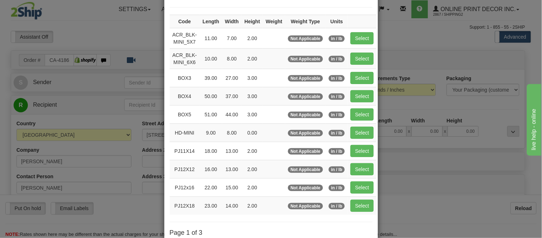
scroll to position [119, 0]
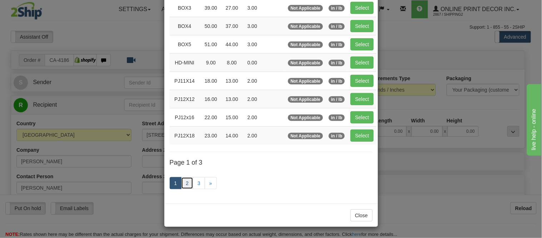
click at [181, 180] on link "2" at bounding box center [187, 183] width 12 height 12
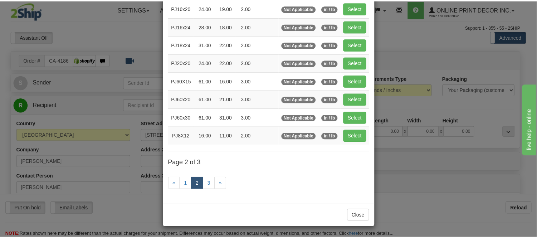
scroll to position [116, 0]
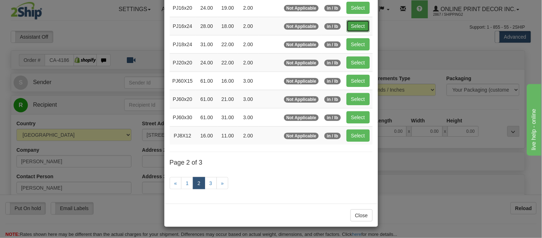
click at [364, 25] on button "Select" at bounding box center [358, 26] width 23 height 12
type input "PJ16x24"
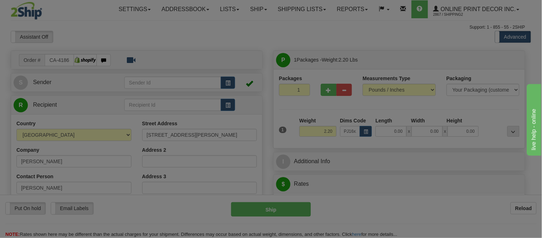
type input "28.00"
type input "18.00"
type input "2.00"
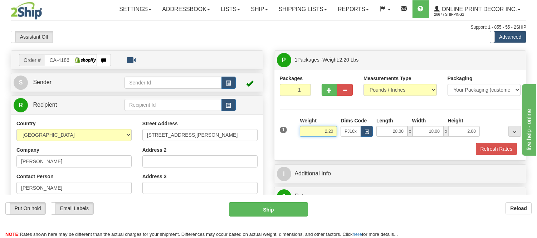
drag, startPoint x: 335, startPoint y: 131, endPoint x: 285, endPoint y: 125, distance: 50.0
click at [285, 125] on div "1 Weight 2.20 Dims Code x x" at bounding box center [400, 129] width 245 height 25
click button "Delete" at bounding box center [0, 0] width 0 height 0
type input "2.00"
click at [488, 149] on button "Refresh Rates" at bounding box center [495, 149] width 41 height 12
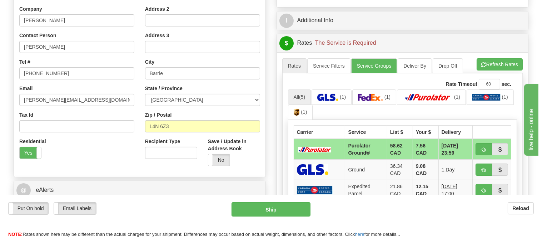
scroll to position [198, 0]
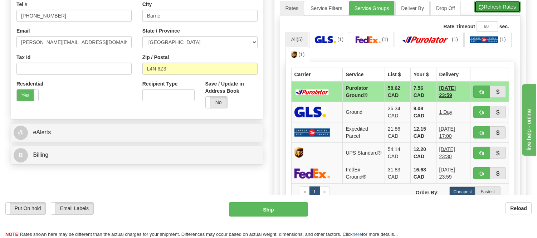
click at [482, 9] on span "button" at bounding box center [481, 7] width 5 height 5
click at [479, 91] on span "button" at bounding box center [481, 92] width 5 height 5
type input "260"
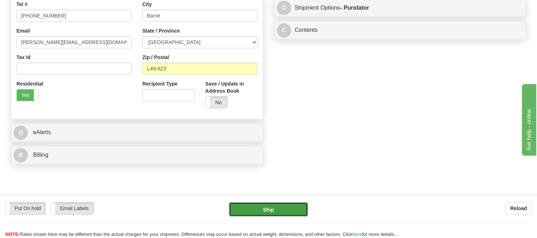
click at [292, 207] on button "Ship" at bounding box center [268, 209] width 79 height 14
